Goal: Information Seeking & Learning: Learn about a topic

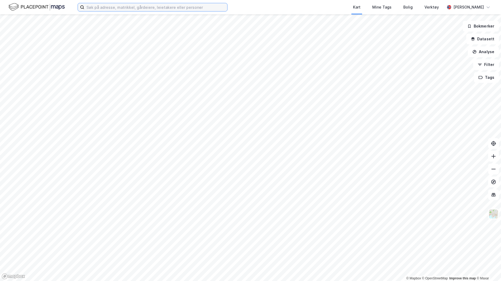
click at [106, 5] on input at bounding box center [155, 7] width 143 height 8
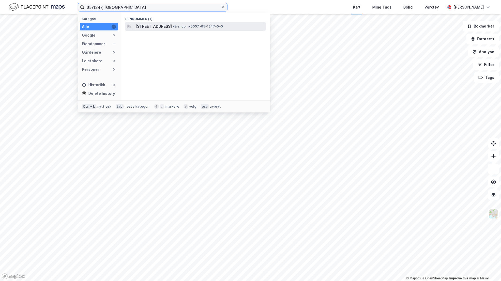
type input "65/1247, [GEOGRAPHIC_DATA]"
click at [172, 24] on span "[STREET_ADDRESS]" at bounding box center [153, 26] width 36 height 6
